Goal: Information Seeking & Learning: Understand process/instructions

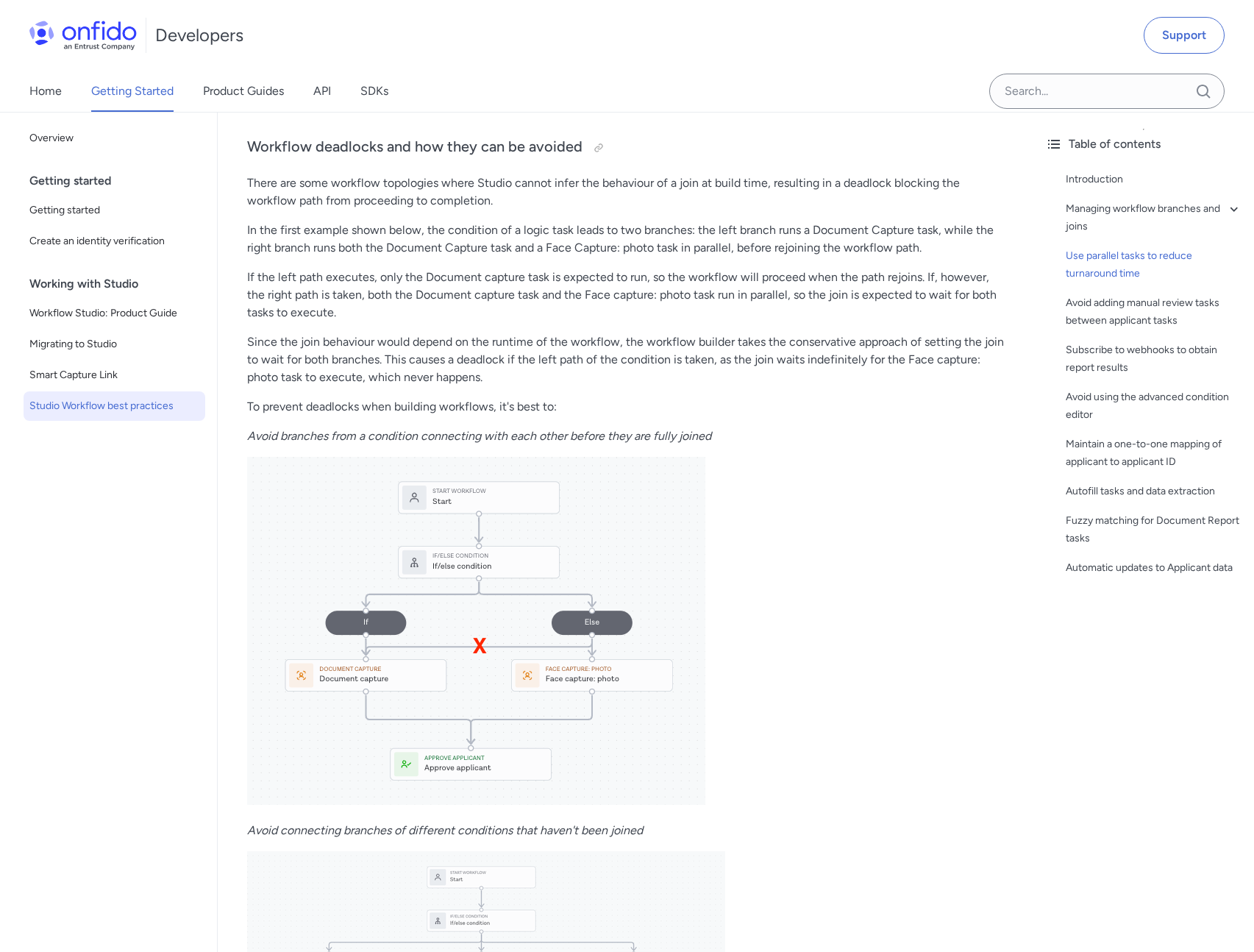
scroll to position [2340, 0]
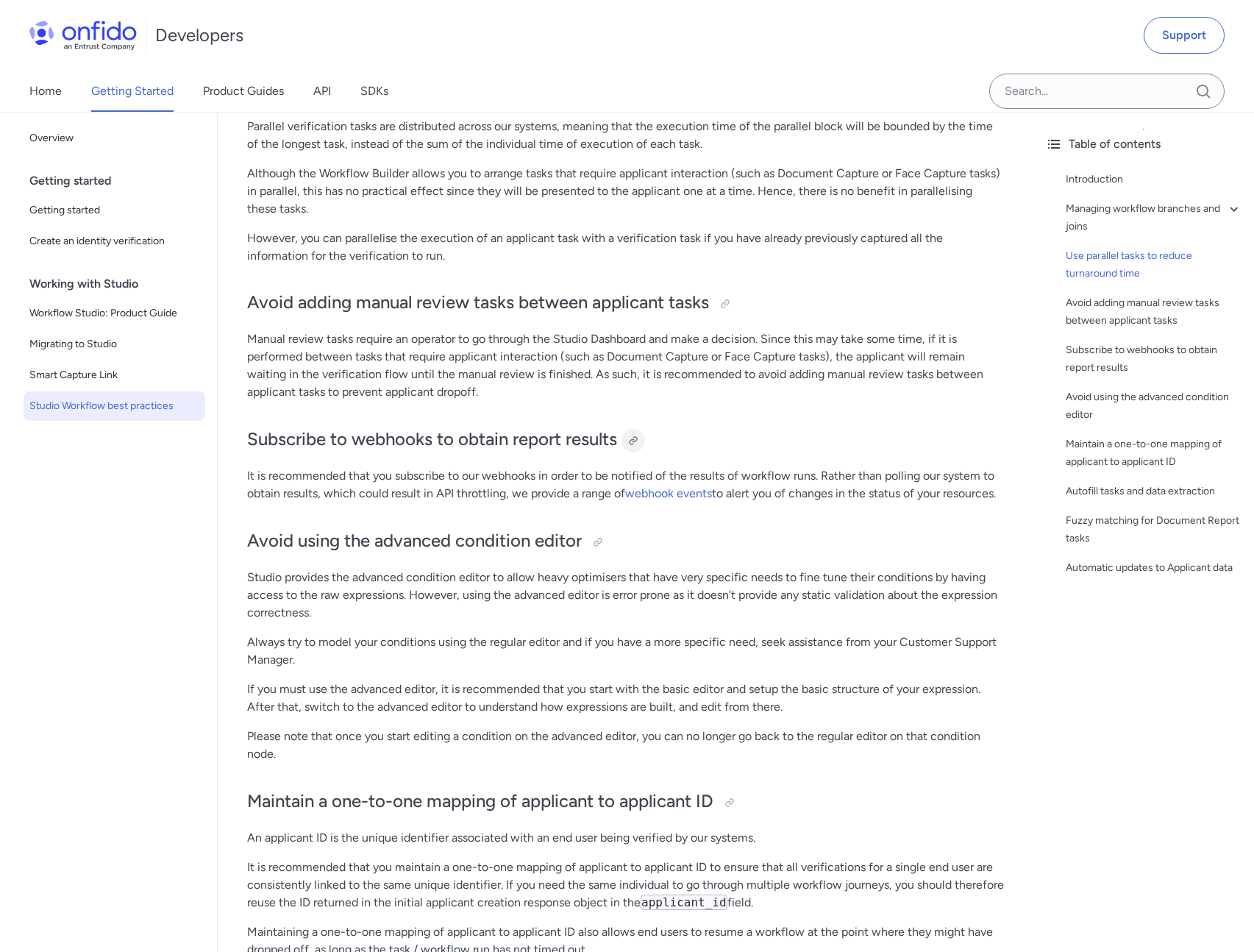
click at [635, 437] on div at bounding box center [634, 441] width 12 height 12
